Goal: Information Seeking & Learning: Understand process/instructions

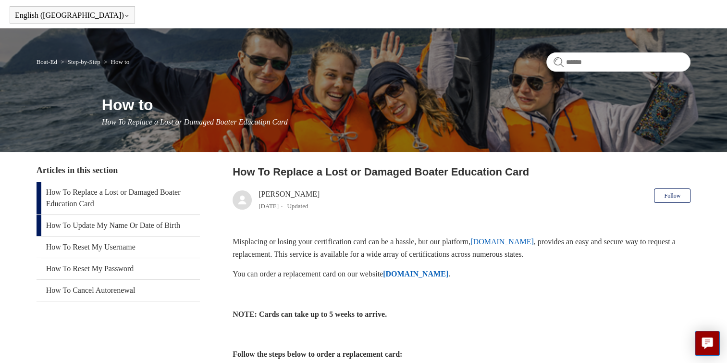
scroll to position [48, 0]
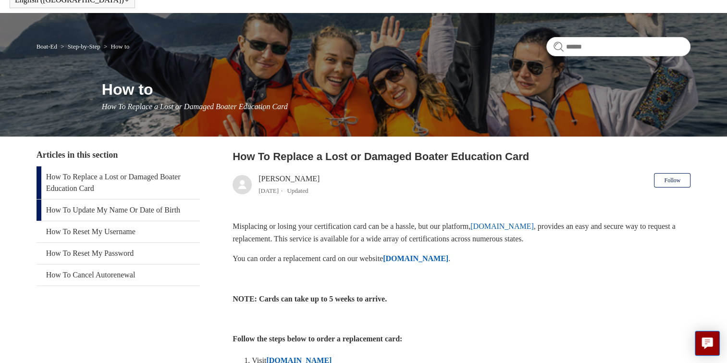
click at [129, 209] on link "How To Update My Name Or Date of Birth" at bounding box center [118, 209] width 163 height 21
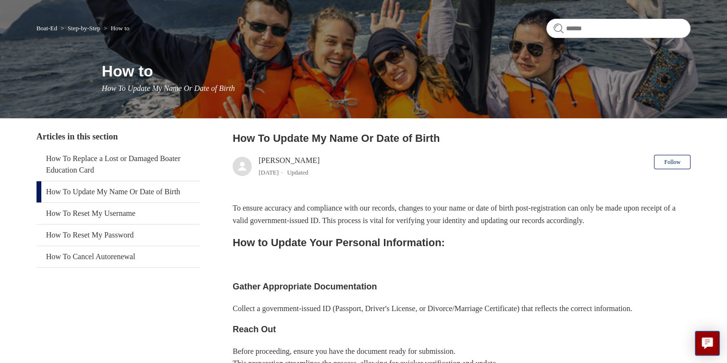
scroll to position [48, 0]
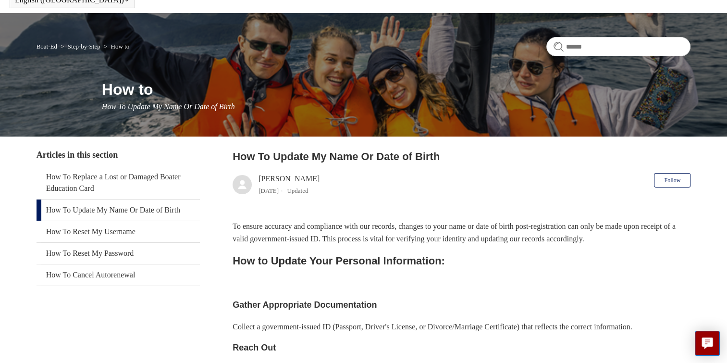
click at [134, 209] on link "How To Update My Name Or Date of Birth" at bounding box center [118, 209] width 163 height 21
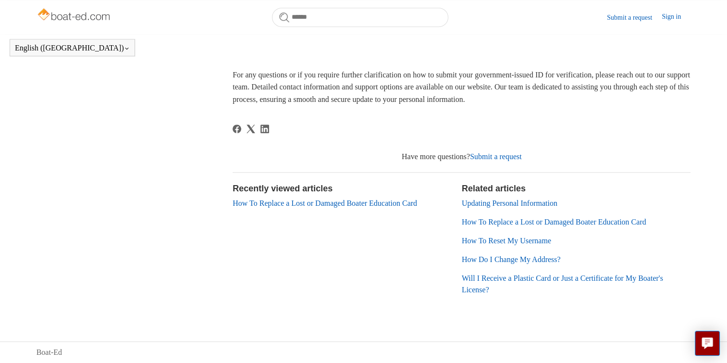
scroll to position [645, 0]
click at [500, 221] on link "How To Replace a Lost or Damaged Boater Education Card" at bounding box center [554, 222] width 185 height 8
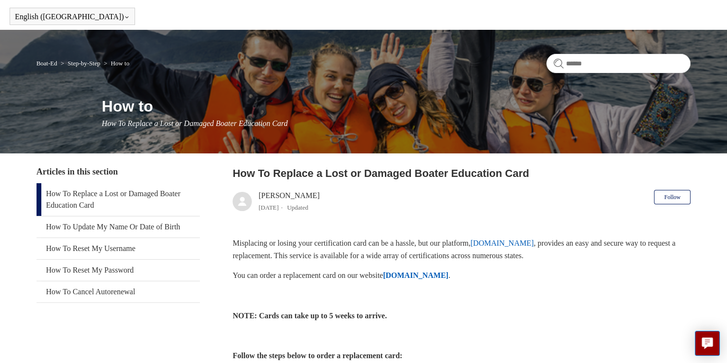
scroll to position [48, 0]
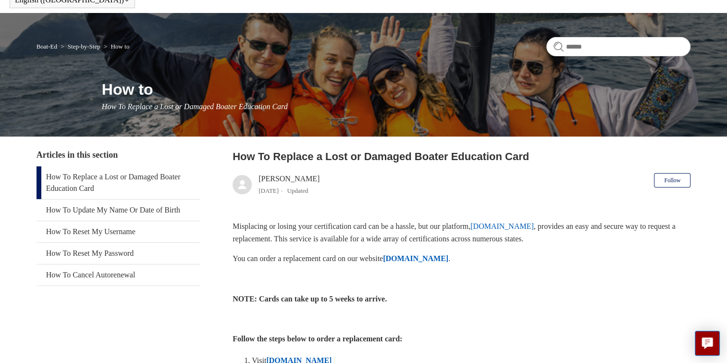
click at [427, 257] on strong "[DOMAIN_NAME]" at bounding box center [415, 258] width 65 height 8
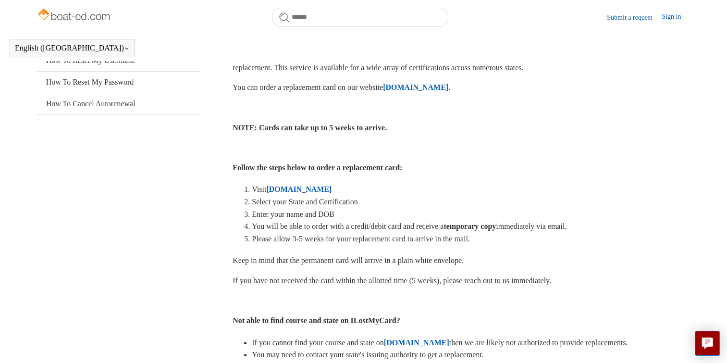
scroll to position [144, 0]
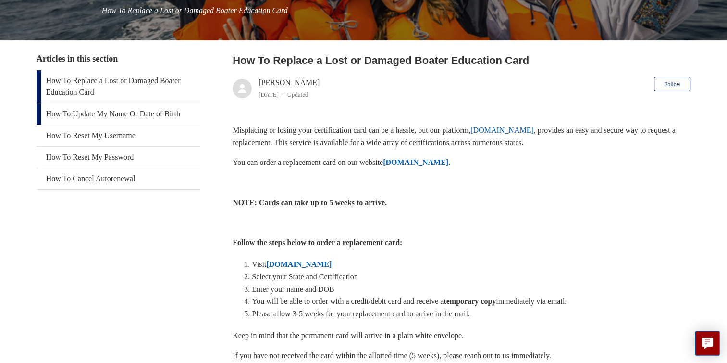
click at [100, 112] on link "How To Update My Name Or Date of Birth" at bounding box center [118, 113] width 163 height 21
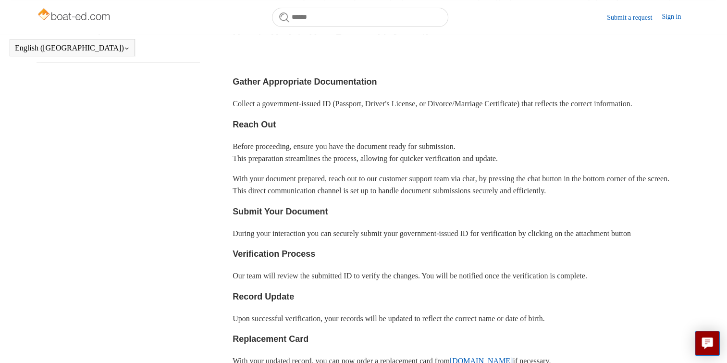
scroll to position [261, 0]
